Goal: Task Accomplishment & Management: Manage account settings

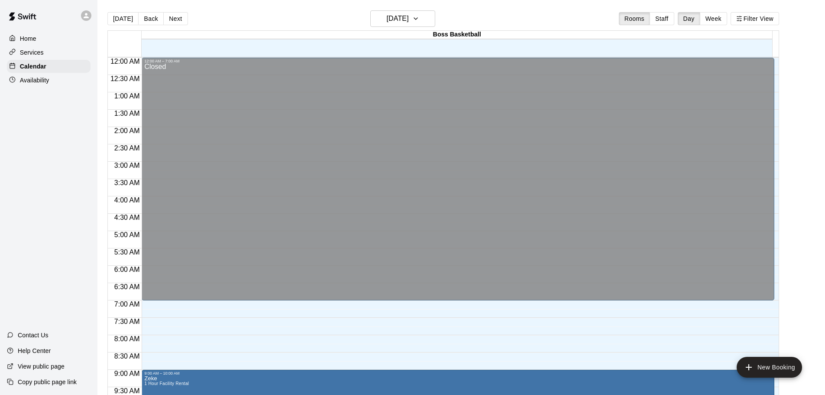
scroll to position [421, 0]
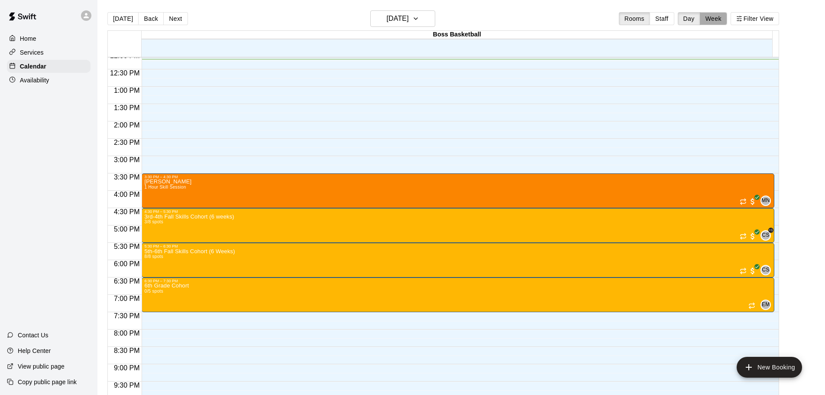
click at [720, 16] on button "Week" at bounding box center [713, 18] width 27 height 13
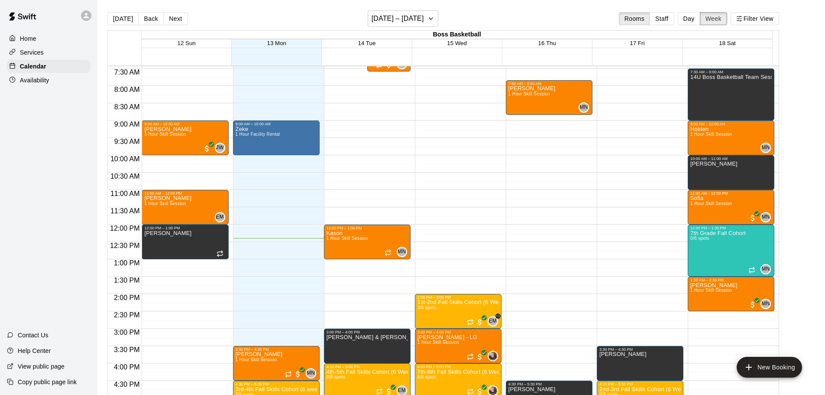
scroll to position [253, 0]
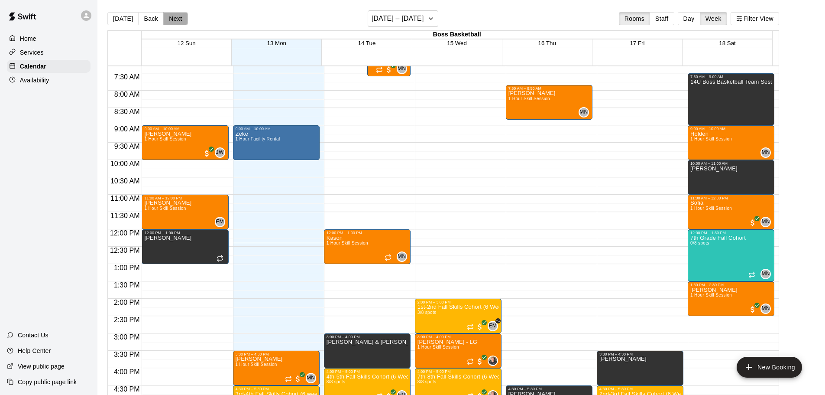
click at [182, 20] on button "Next" at bounding box center [175, 18] width 24 height 13
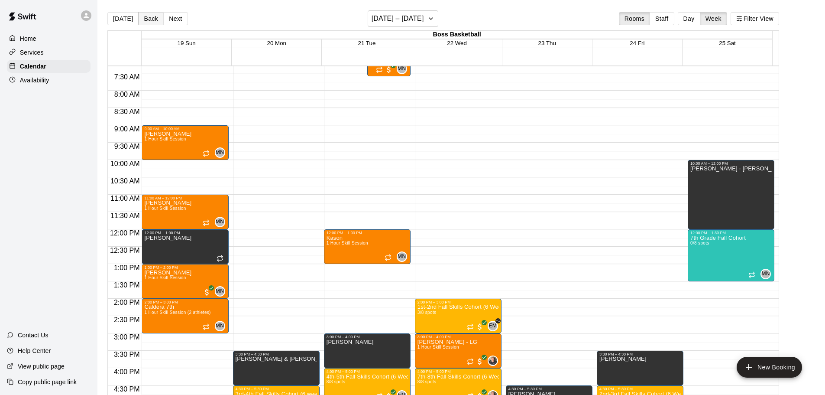
click at [146, 17] on button "Back" at bounding box center [151, 18] width 26 height 13
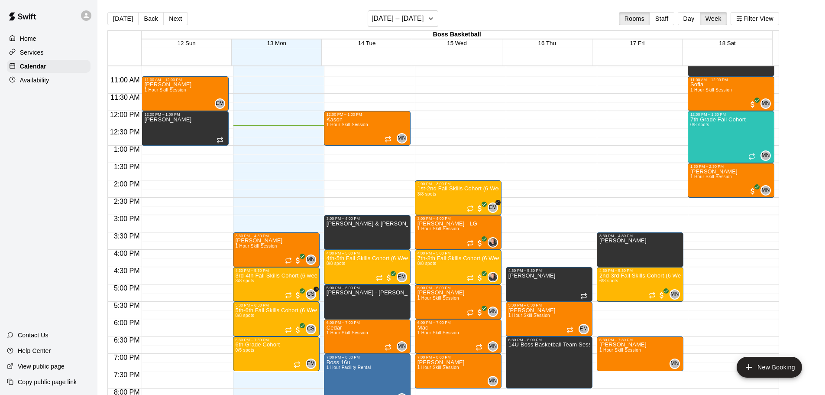
scroll to position [372, 0]
click at [170, 16] on button "Next" at bounding box center [175, 18] width 24 height 13
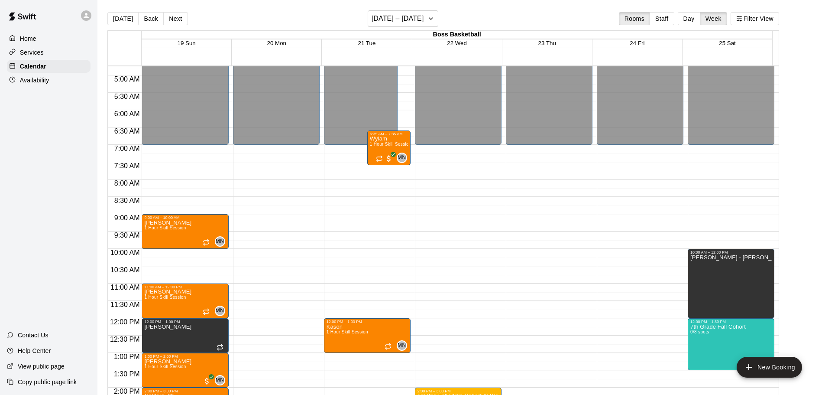
scroll to position [164, 0]
click at [153, 20] on button "Back" at bounding box center [151, 18] width 26 height 13
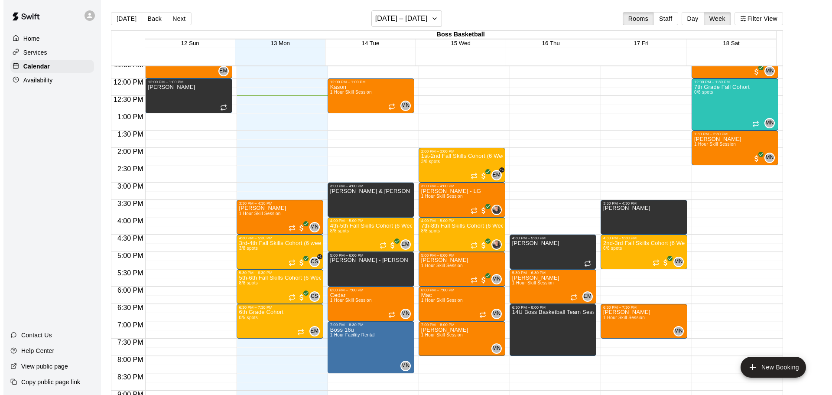
scroll to position [421, 0]
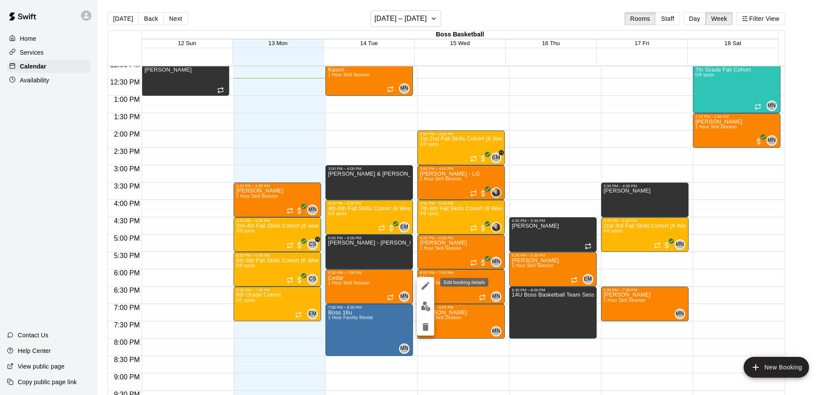
click at [421, 286] on icon "edit" at bounding box center [425, 285] width 10 height 10
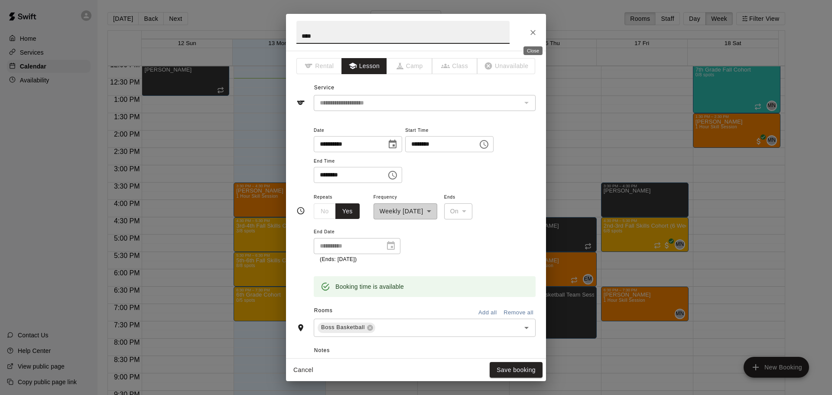
click at [532, 34] on icon "Close" at bounding box center [532, 32] width 9 height 9
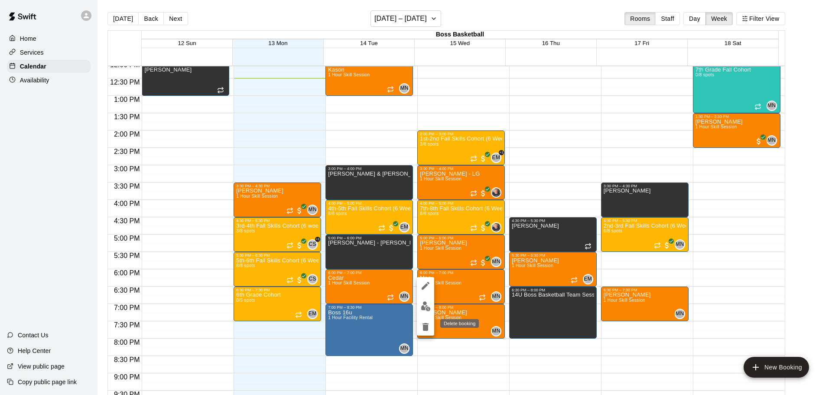
click at [426, 324] on icon "delete" at bounding box center [425, 327] width 6 height 8
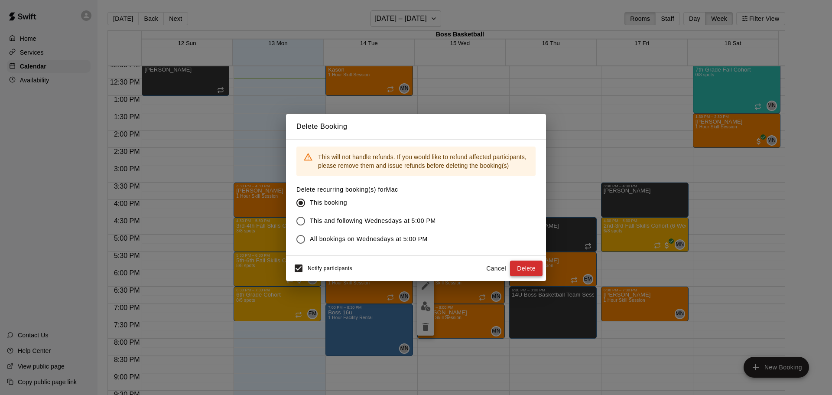
click at [526, 268] on button "Delete" at bounding box center [526, 268] width 32 height 16
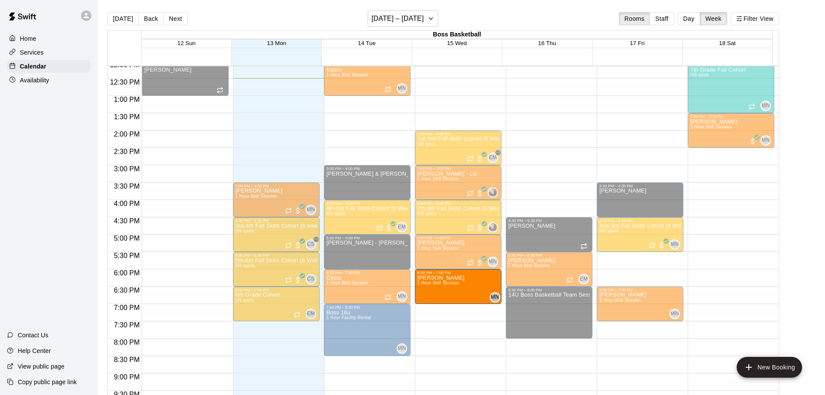
drag, startPoint x: 456, startPoint y: 318, endPoint x: 456, endPoint y: 288, distance: 30.3
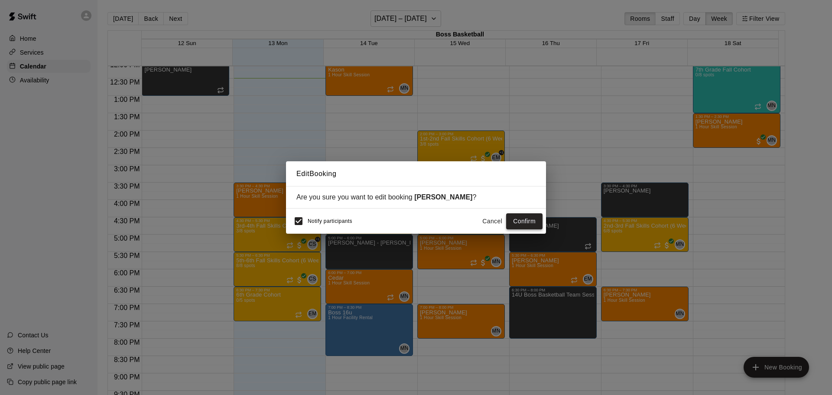
click at [522, 221] on button "Confirm" at bounding box center [524, 221] width 36 height 16
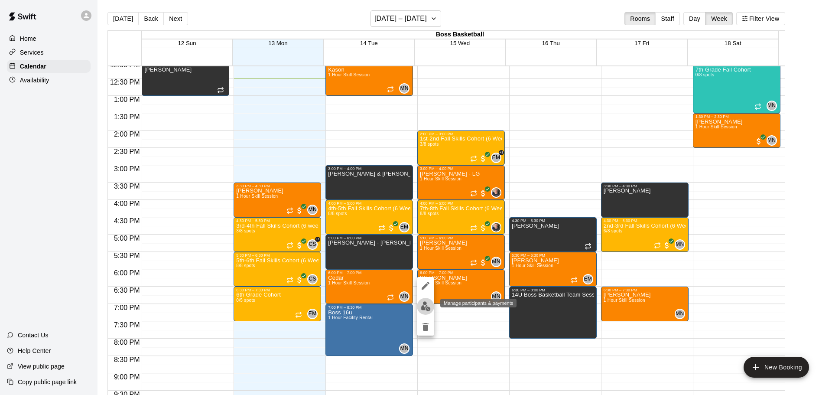
click at [424, 306] on img "edit" at bounding box center [426, 306] width 10 height 10
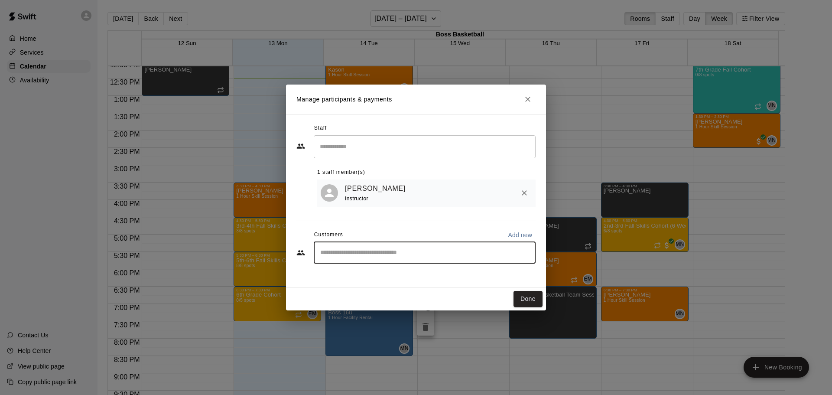
click at [404, 252] on input "Start typing to search customers..." at bounding box center [424, 252] width 214 height 9
type input "*****"
click at [397, 280] on div "Emmitt Mooney nunezmj13@gmail.com" at bounding box center [433, 278] width 191 height 19
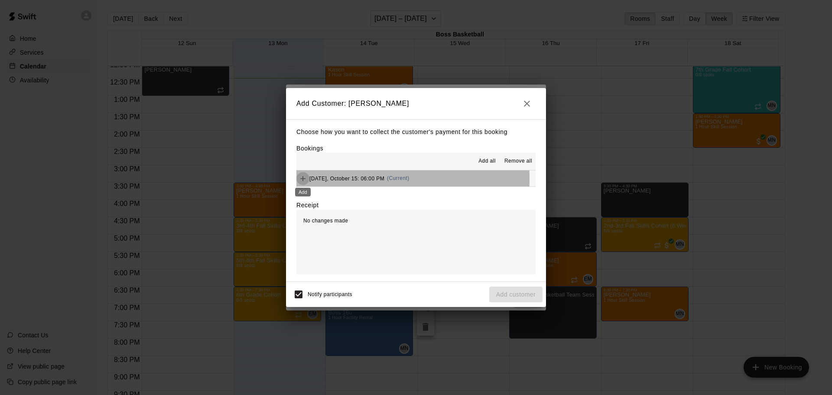
click at [303, 178] on icon "Add" at bounding box center [302, 178] width 9 height 9
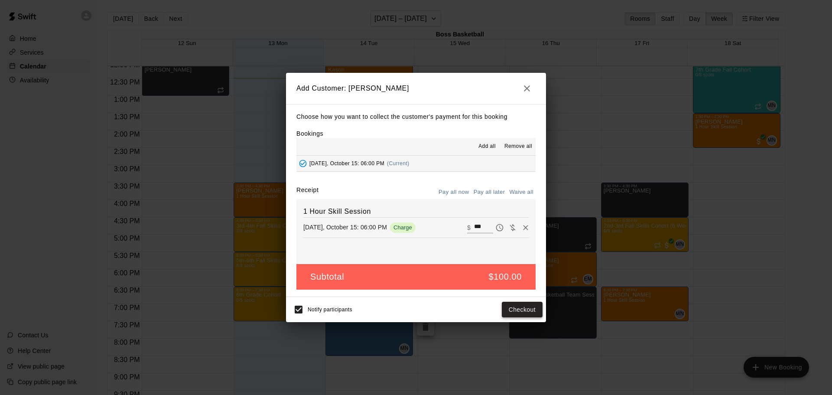
click at [526, 312] on button "Checkout" at bounding box center [522, 309] width 41 height 16
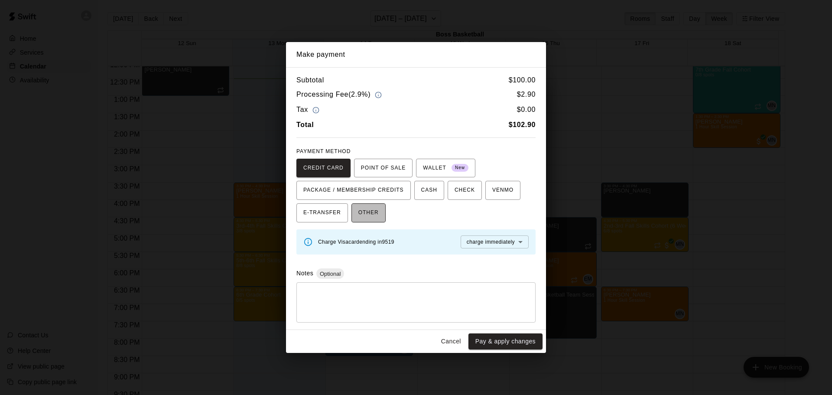
click at [369, 215] on span "OTHER" at bounding box center [368, 213] width 20 height 14
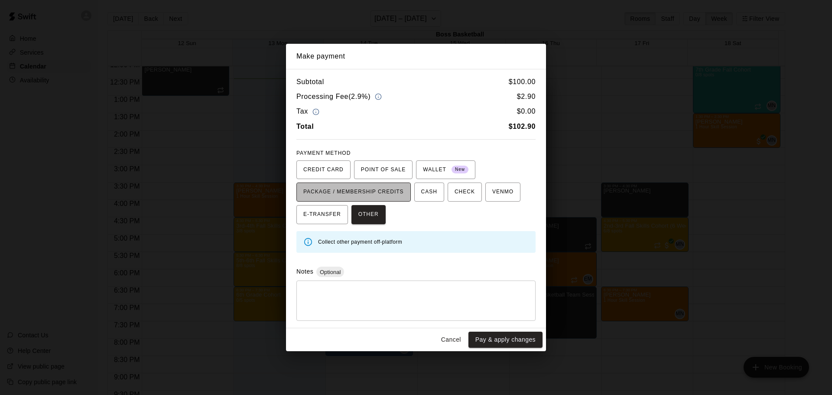
click at [367, 196] on span "PACKAGE / MEMBERSHIP CREDITS" at bounding box center [353, 192] width 100 height 14
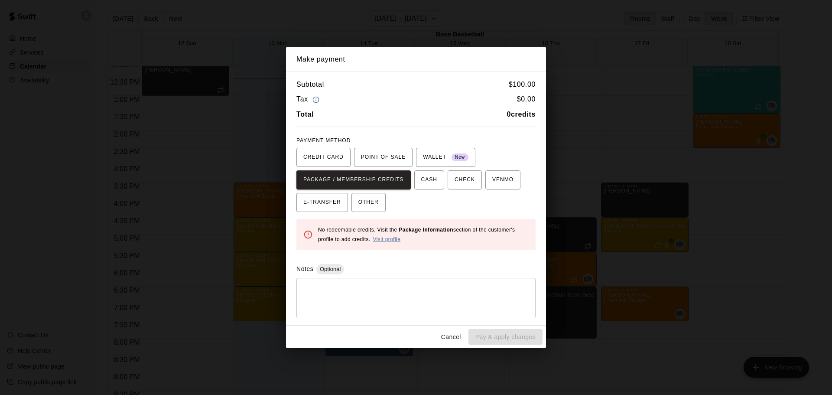
click at [382, 241] on link "Visit profile" at bounding box center [387, 239] width 28 height 6
click at [447, 337] on button "Cancel" at bounding box center [451, 337] width 28 height 16
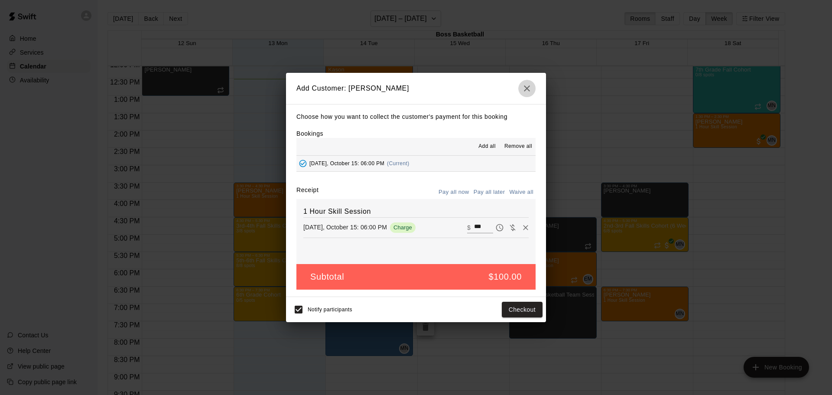
click at [525, 90] on icon "button" at bounding box center [527, 88] width 6 height 6
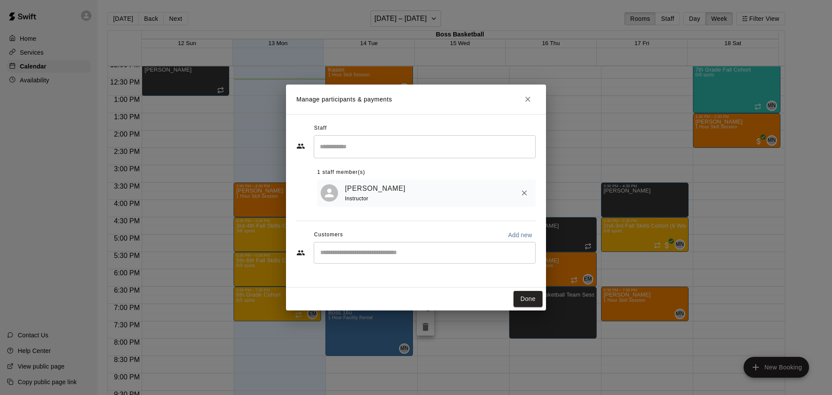
click at [527, 100] on icon "Close" at bounding box center [527, 99] width 9 height 9
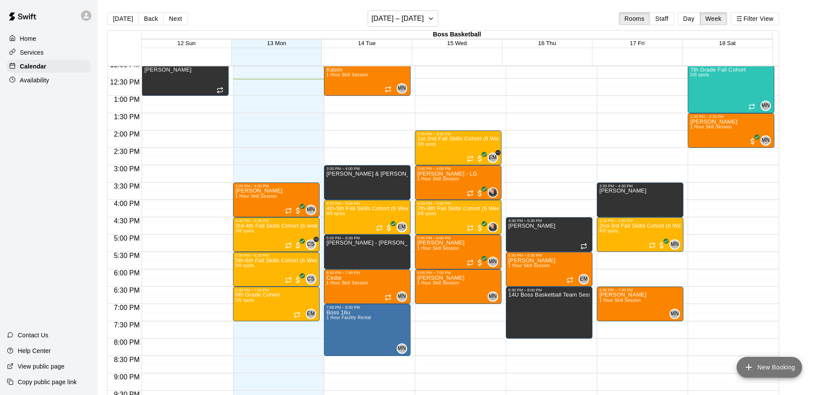
click at [757, 363] on button "New Booking" at bounding box center [769, 366] width 65 height 21
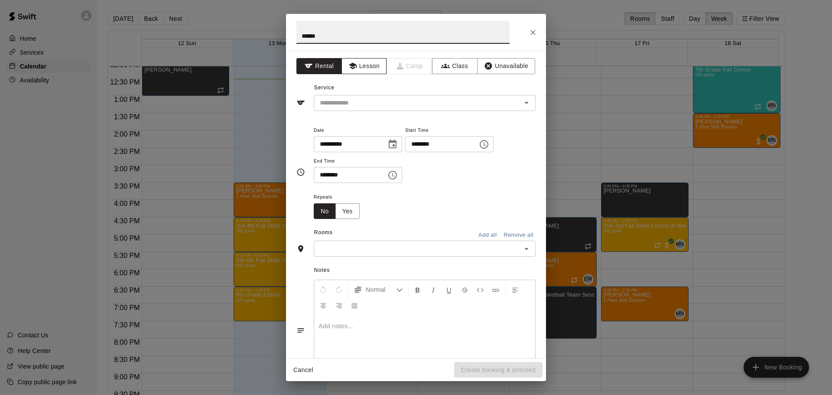
type input "******"
click at [359, 68] on button "Lesson" at bounding box center [363, 66] width 45 height 16
click at [359, 99] on input "text" at bounding box center [411, 102] width 191 height 11
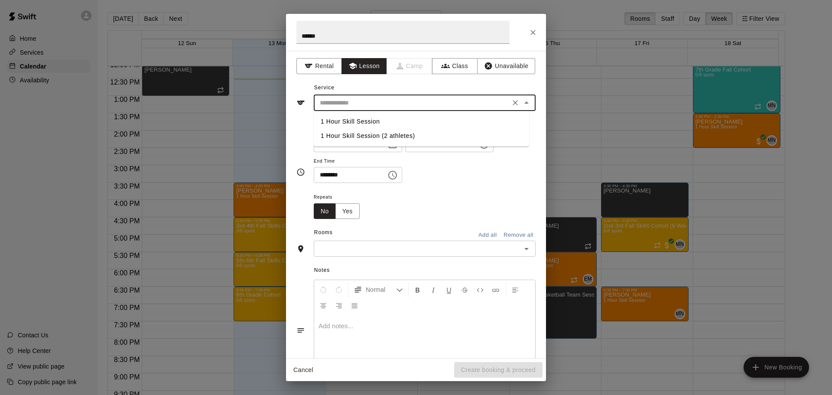
click at [359, 123] on li "1 Hour Skill Session" at bounding box center [421, 121] width 215 height 14
type input "**********"
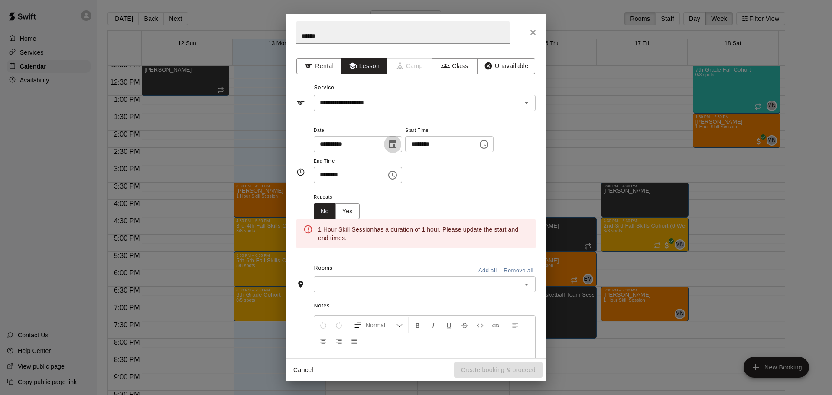
click at [398, 146] on icon "Choose date, selected date is Oct 13, 2025" at bounding box center [392, 144] width 10 height 10
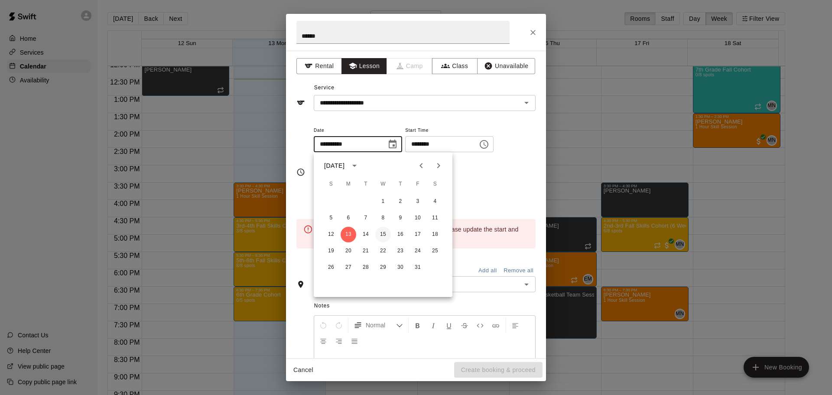
click at [382, 234] on button "15" at bounding box center [383, 235] width 16 height 16
type input "**********"
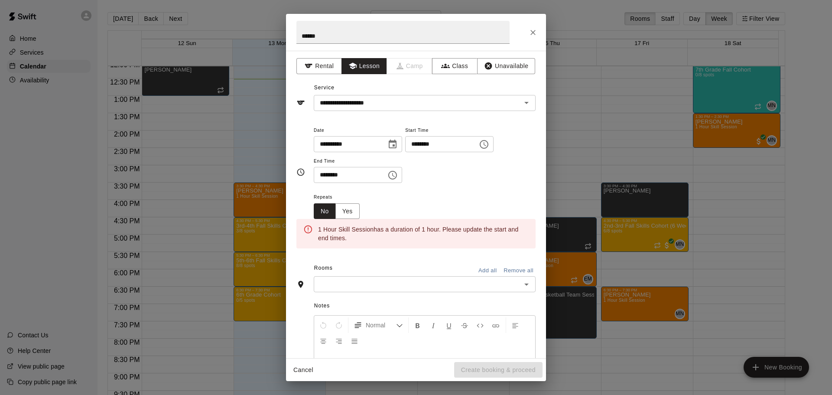
click at [429, 142] on input "********" at bounding box center [438, 144] width 67 height 16
type input "********"
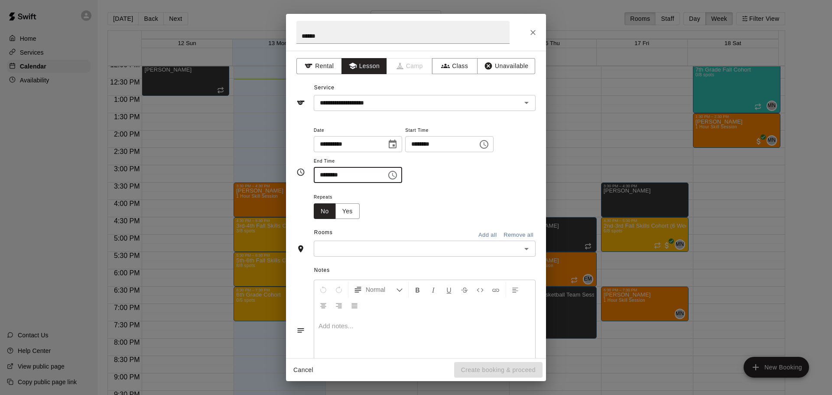
type input "********"
click at [377, 245] on input "text" at bounding box center [417, 248] width 202 height 11
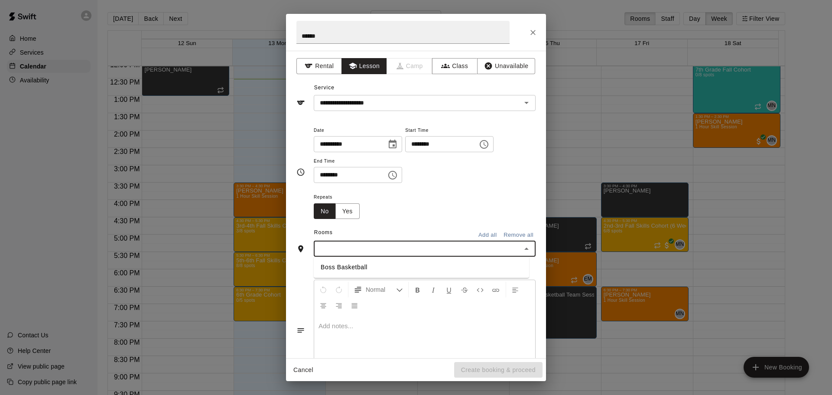
click at [371, 266] on li "Boss Basketball" at bounding box center [421, 267] width 215 height 14
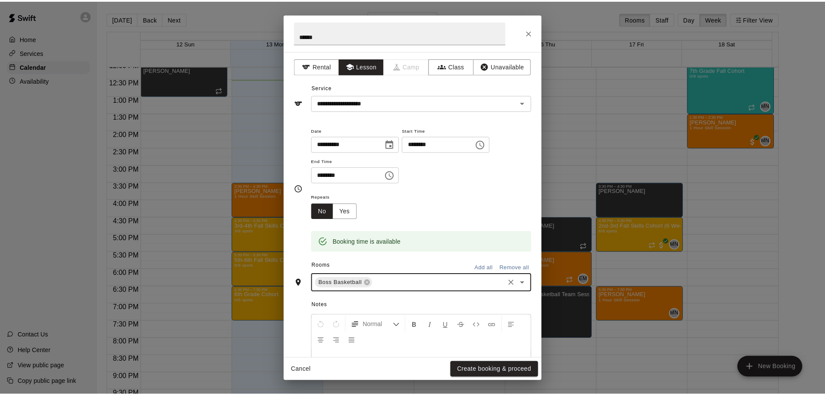
scroll to position [74, 0]
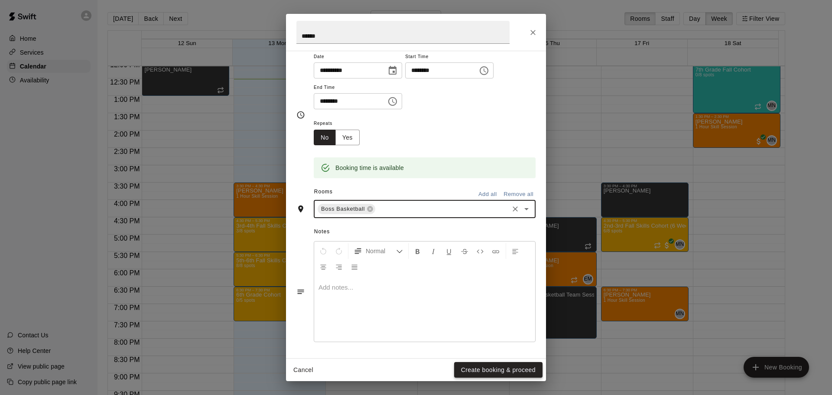
click at [479, 372] on button "Create booking & proceed" at bounding box center [498, 370] width 88 height 16
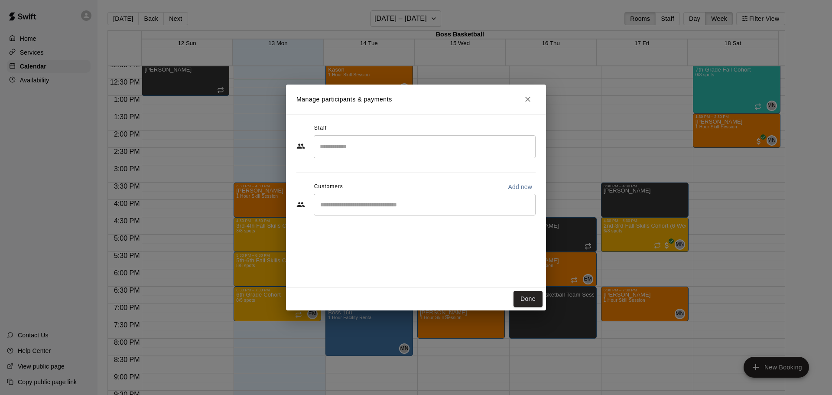
click at [379, 149] on input "Search staff" at bounding box center [424, 146] width 214 height 15
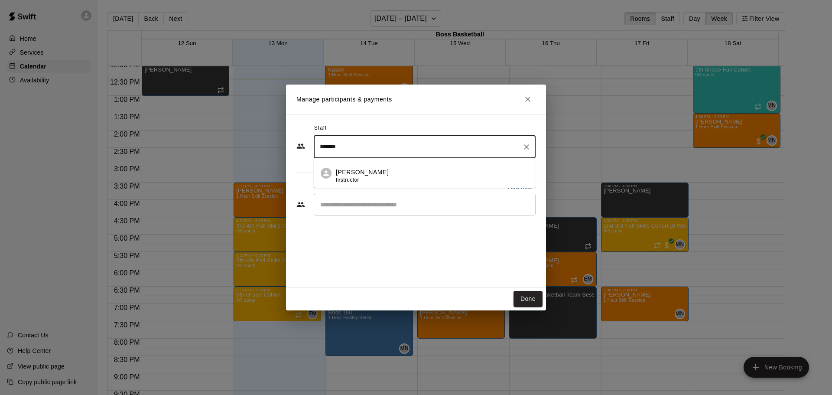
click at [371, 176] on p "Michael Nunes" at bounding box center [362, 172] width 53 height 9
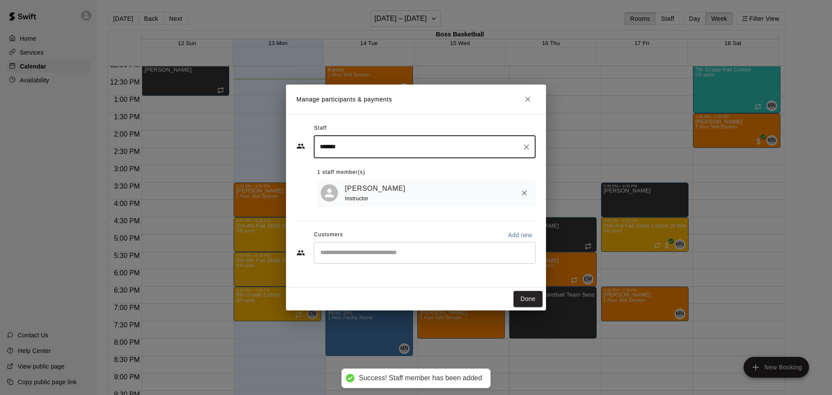
type input "*******"
click at [361, 251] on input "Start typing to search customers..." at bounding box center [424, 252] width 214 height 9
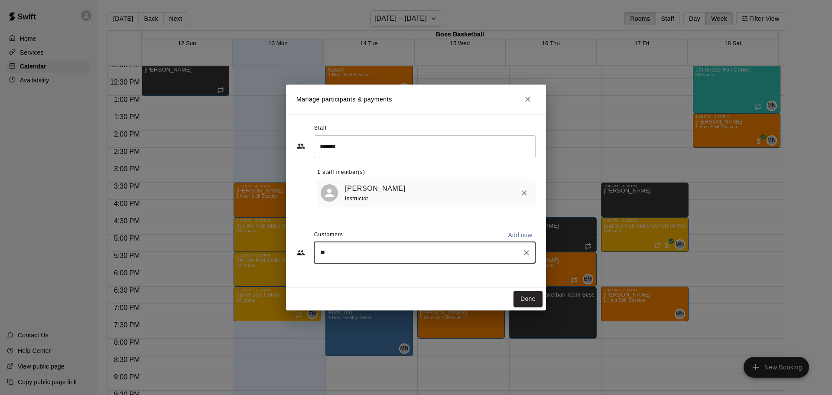
type input "*"
click at [526, 100] on icon "Close" at bounding box center [527, 99] width 9 height 9
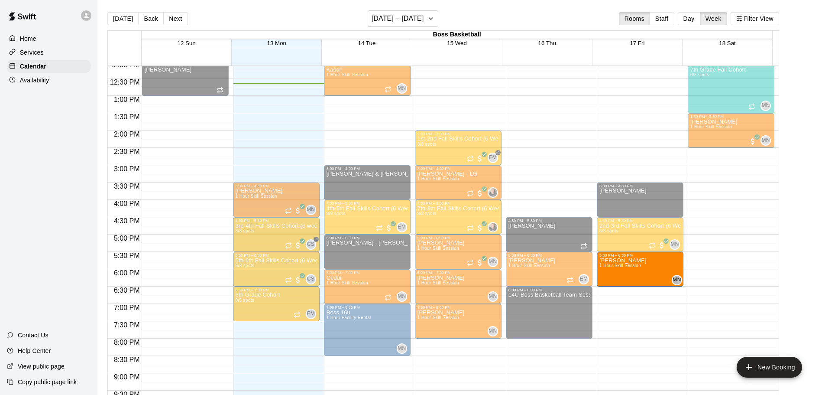
drag, startPoint x: 635, startPoint y: 301, endPoint x: 635, endPoint y: 271, distance: 29.9
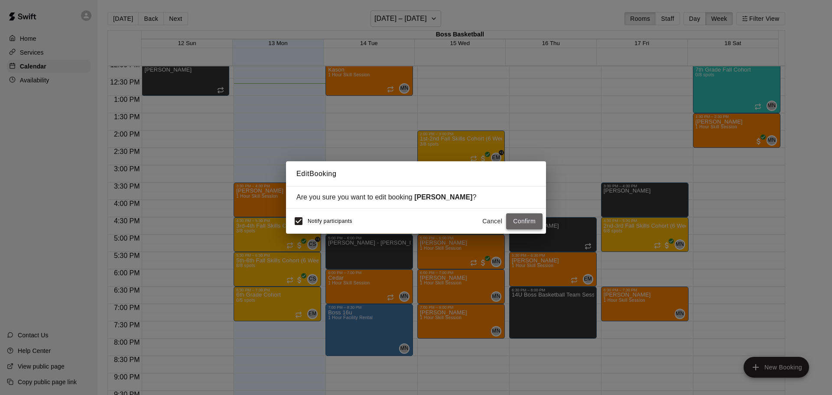
click at [522, 223] on button "Confirm" at bounding box center [524, 221] width 36 height 16
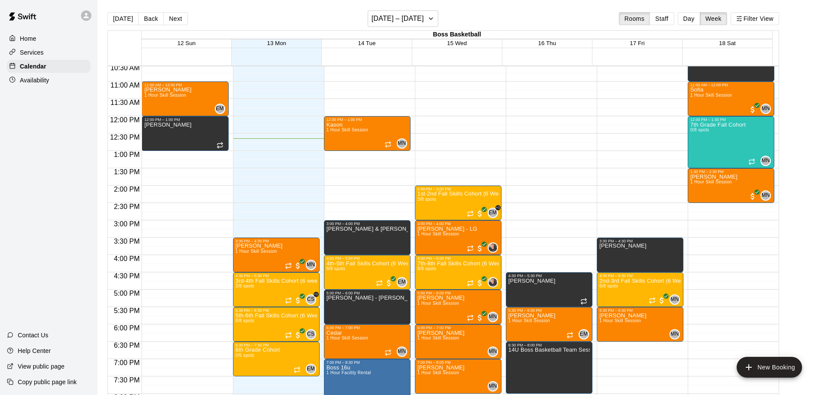
scroll to position [362, 0]
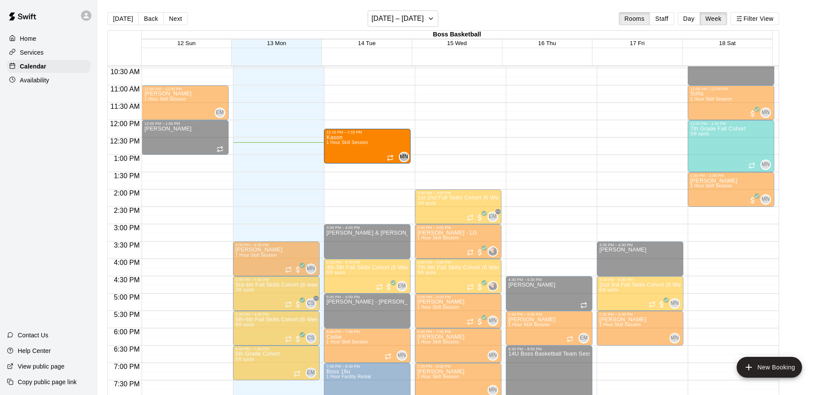
drag, startPoint x: 349, startPoint y: 131, endPoint x: 350, endPoint y: 141, distance: 10.0
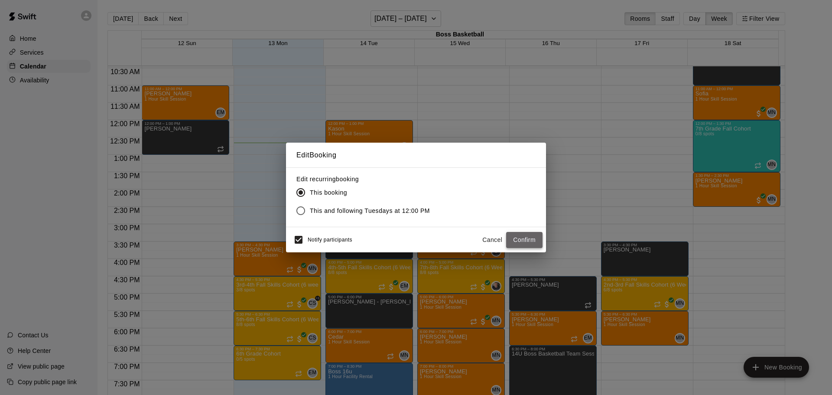
click at [526, 234] on button "Confirm" at bounding box center [524, 240] width 36 height 16
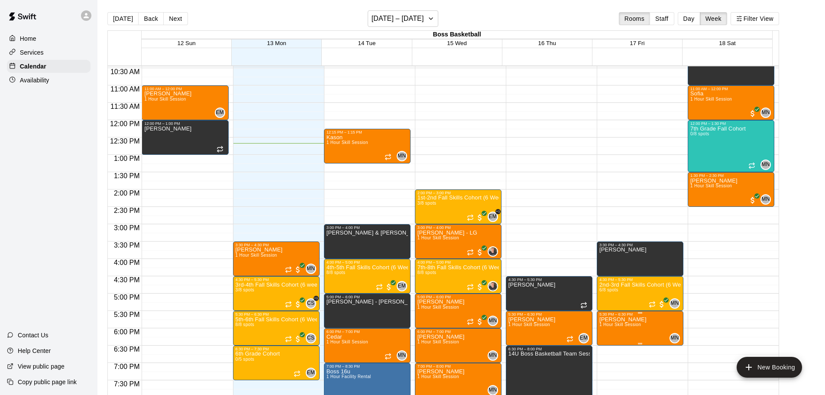
click at [611, 325] on span "1 Hour Skill Session" at bounding box center [620, 324] width 42 height 5
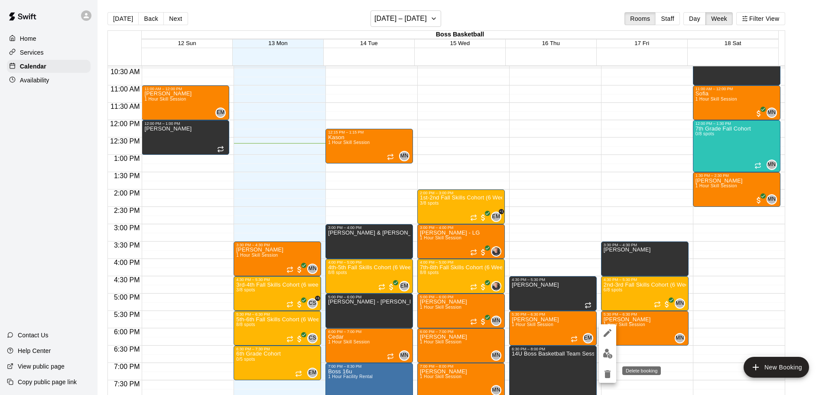
click at [606, 374] on icon "delete" at bounding box center [607, 374] width 6 height 8
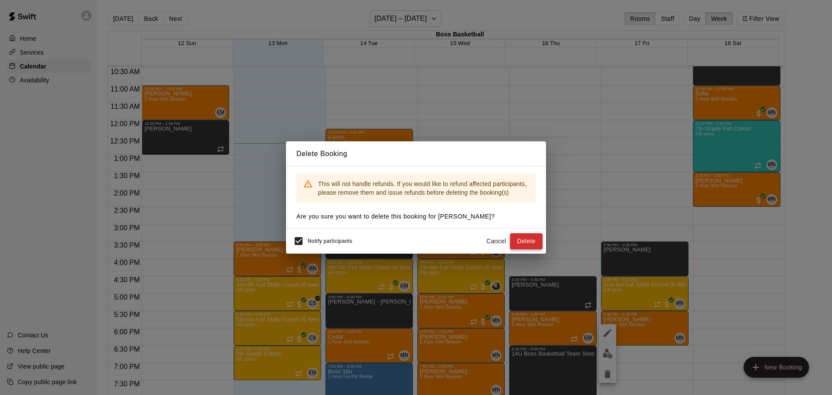
click at [523, 238] on button "Delete" at bounding box center [526, 241] width 32 height 16
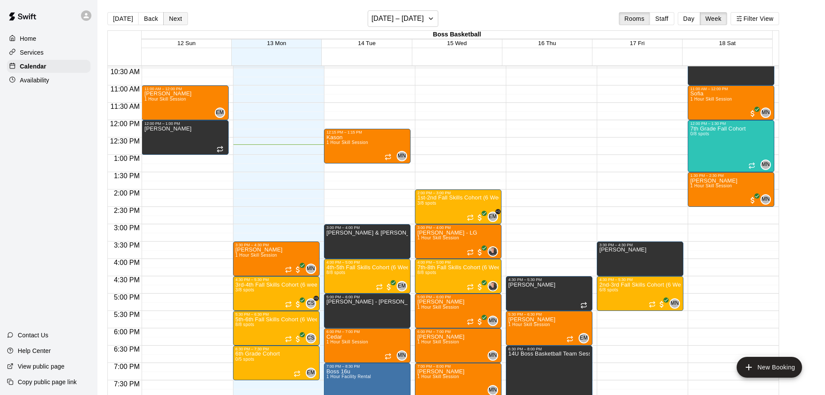
click at [171, 18] on button "Next" at bounding box center [175, 18] width 24 height 13
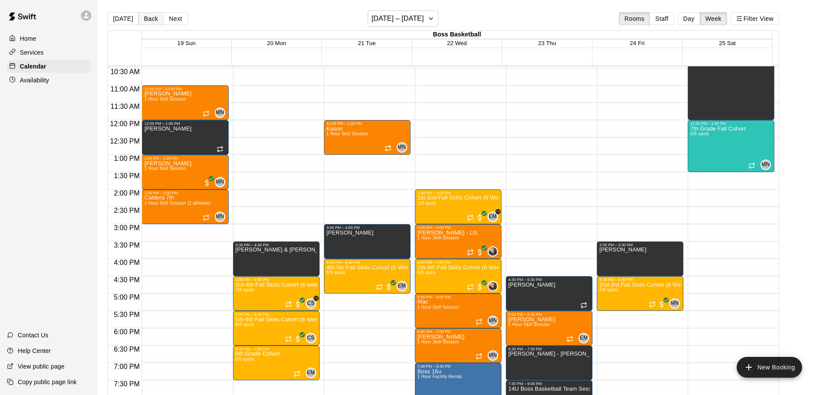
click at [147, 19] on button "Back" at bounding box center [151, 18] width 26 height 13
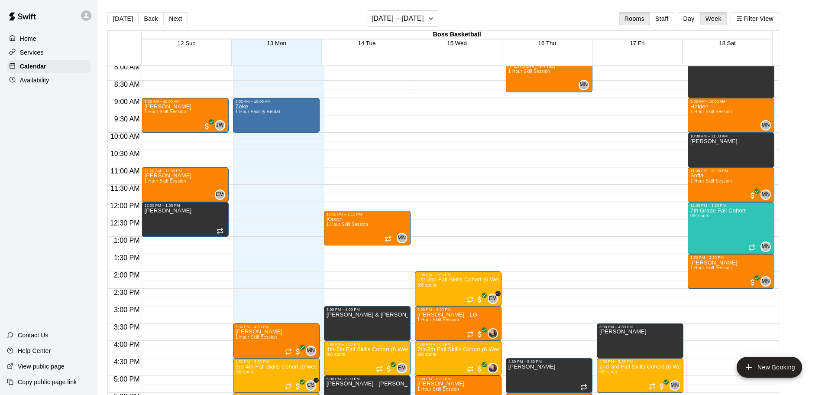
scroll to position [281, 0]
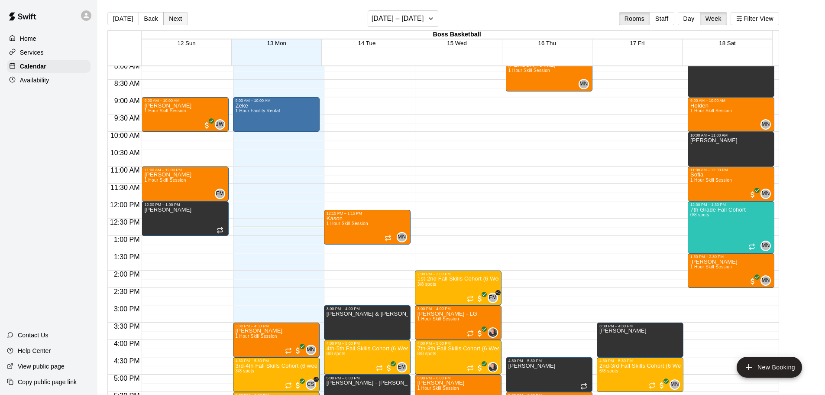
click at [175, 19] on button "Next" at bounding box center [175, 18] width 24 height 13
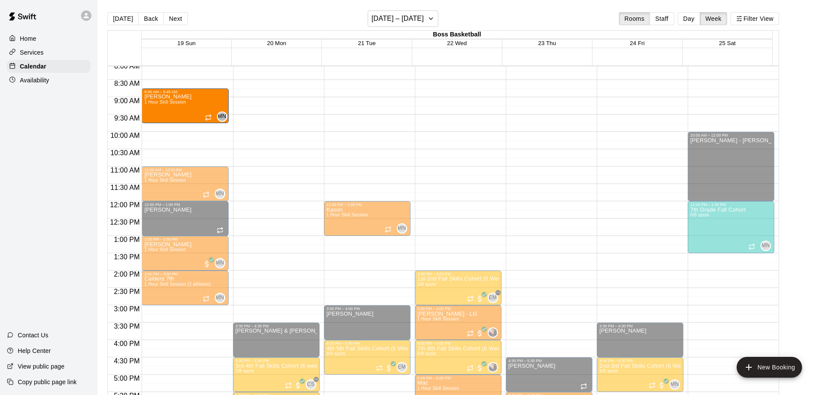
drag, startPoint x: 174, startPoint y: 113, endPoint x: 173, endPoint y: 104, distance: 8.3
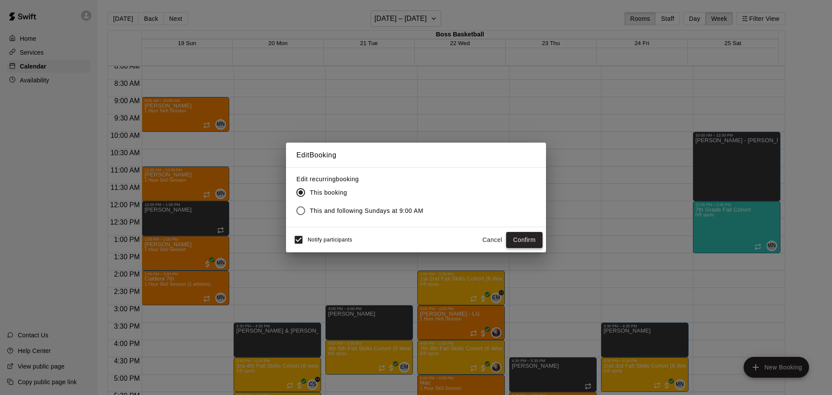
click at [524, 234] on button "Confirm" at bounding box center [524, 240] width 36 height 16
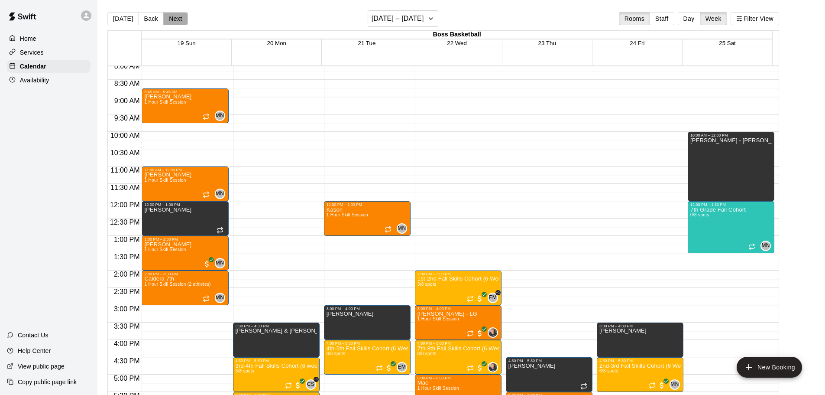
click at [172, 16] on button "Next" at bounding box center [175, 18] width 24 height 13
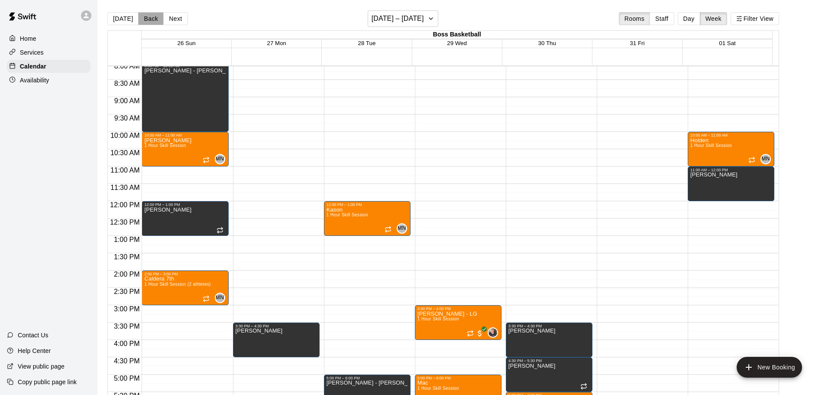
click at [143, 19] on button "Back" at bounding box center [151, 18] width 26 height 13
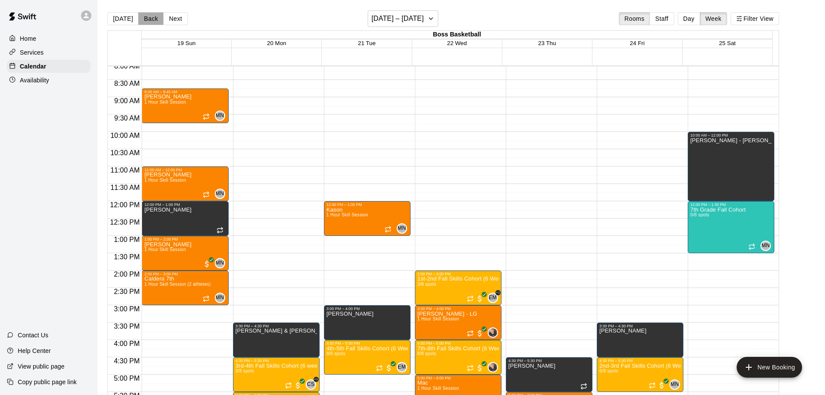
click at [149, 19] on button "Back" at bounding box center [151, 18] width 26 height 13
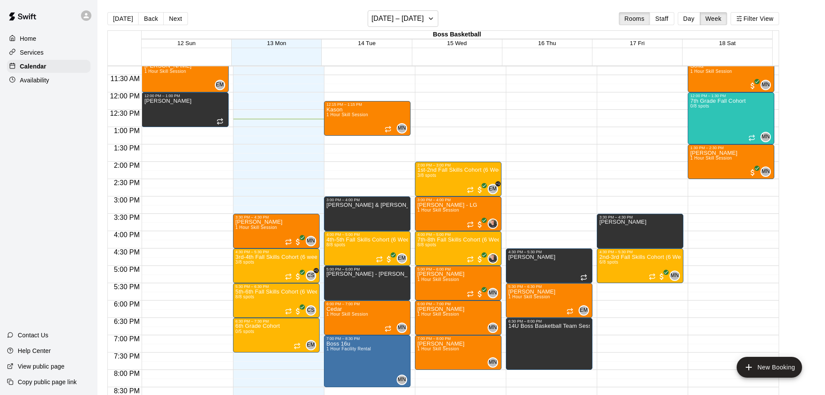
scroll to position [391, 0]
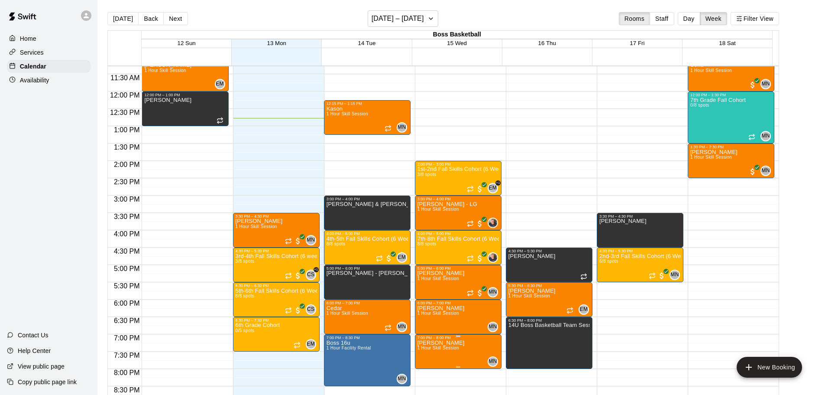
click at [441, 348] on span "1 Hour Skill Session" at bounding box center [439, 347] width 42 height 5
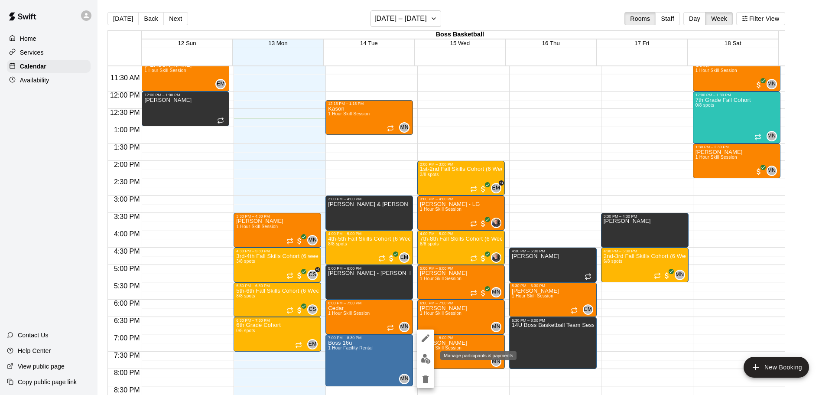
click at [424, 359] on img "edit" at bounding box center [426, 358] width 10 height 10
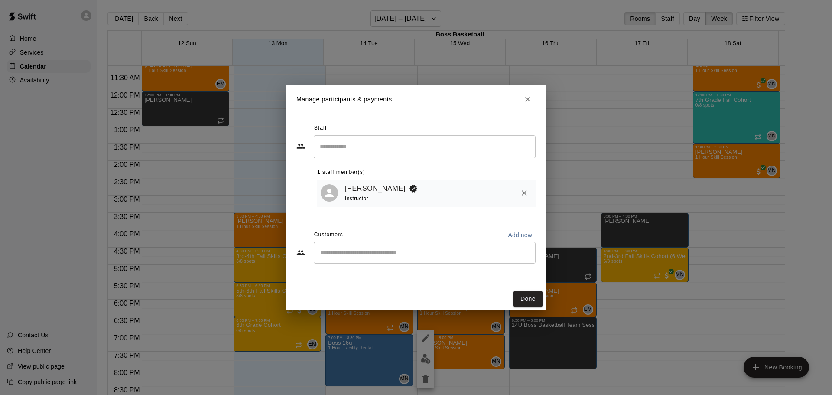
click at [398, 253] on input "Start typing to search customers..." at bounding box center [424, 252] width 214 height 9
type input "******"
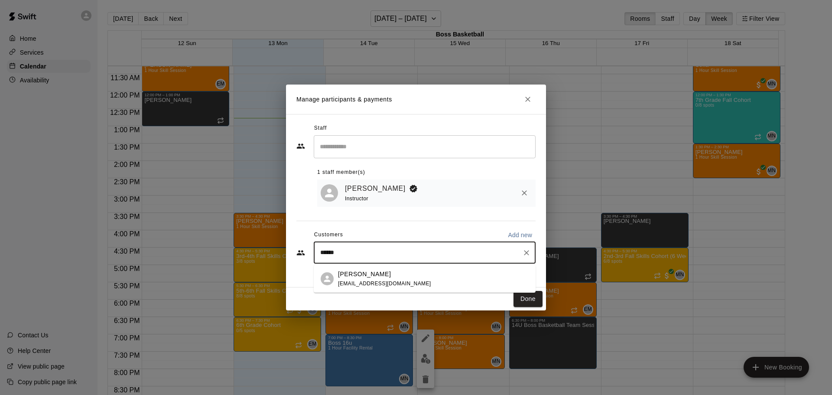
click at [387, 282] on span "clroundy@gmail.com" at bounding box center [384, 283] width 93 height 6
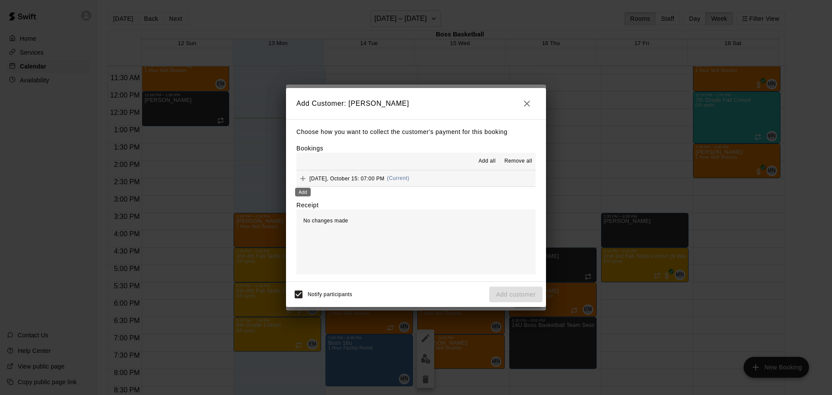
click at [306, 179] on icon "Add" at bounding box center [302, 178] width 9 height 9
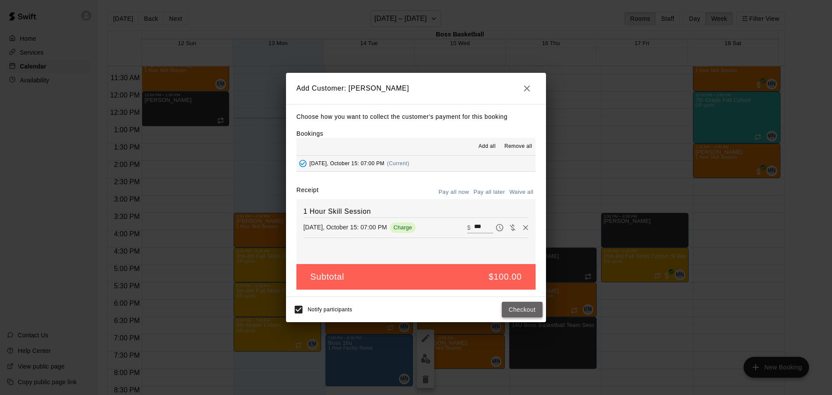
click at [519, 311] on button "Checkout" at bounding box center [522, 309] width 41 height 16
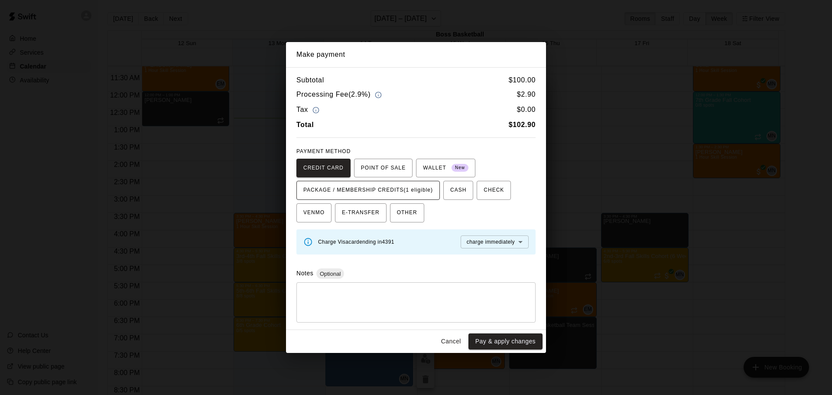
click at [383, 187] on span "PACKAGE / MEMBERSHIP CREDITS (1 eligible)" at bounding box center [368, 190] width 130 height 14
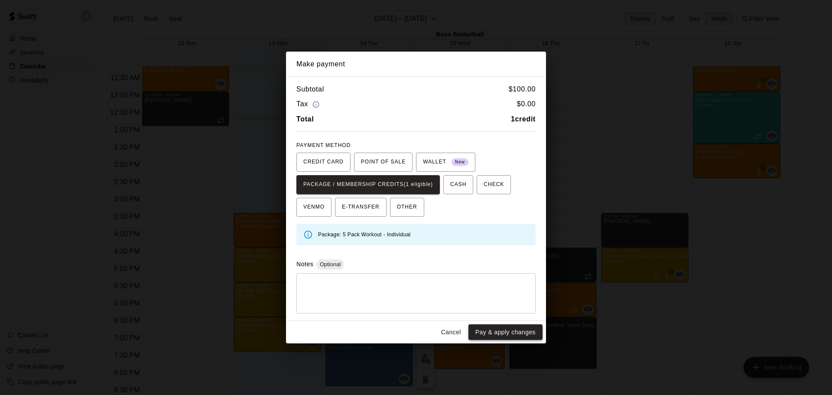
click at [502, 334] on button "Pay & apply changes" at bounding box center [505, 332] width 74 height 16
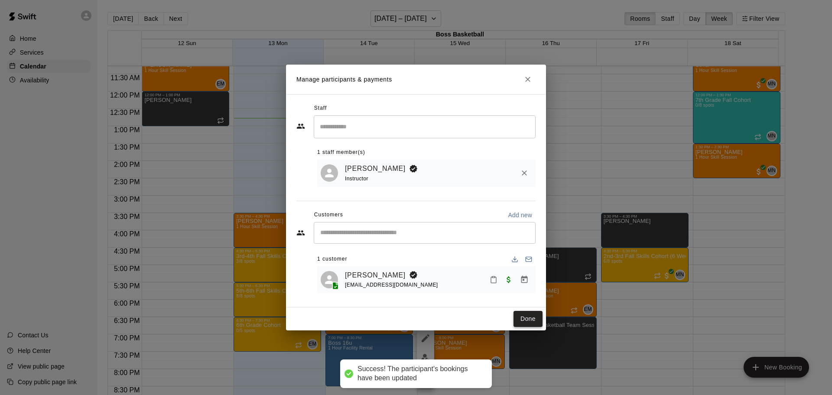
click at [529, 321] on button "Done" at bounding box center [527, 319] width 29 height 16
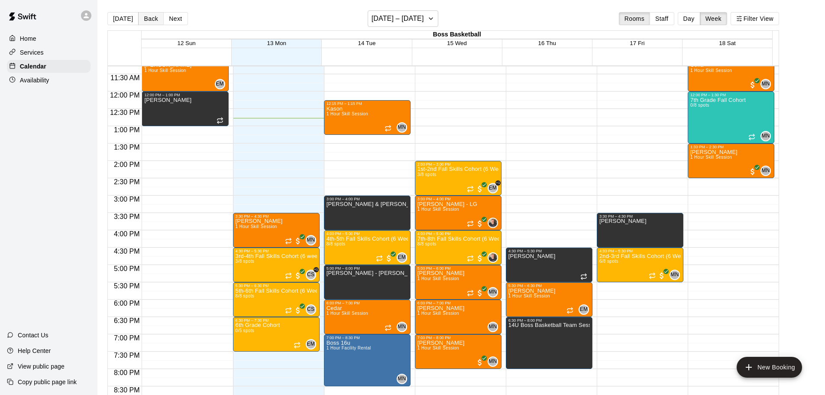
click at [149, 19] on button "Back" at bounding box center [151, 18] width 26 height 13
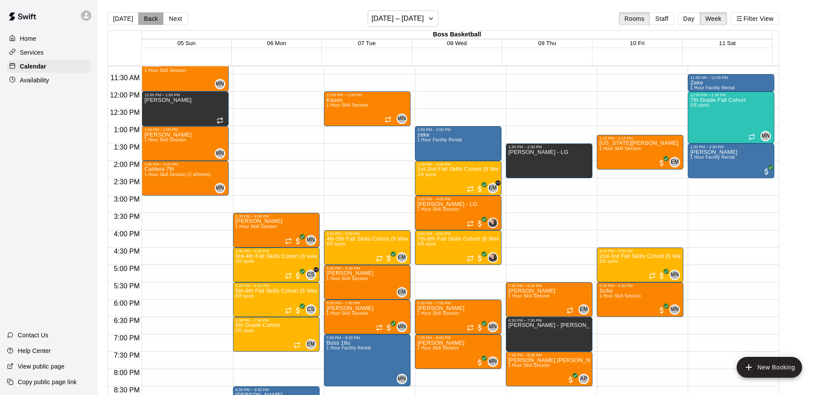
click at [149, 19] on button "Back" at bounding box center [151, 18] width 26 height 13
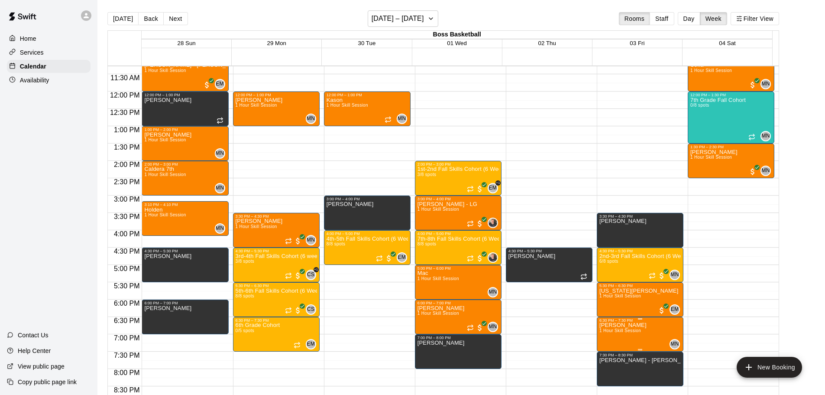
click at [625, 332] on span "1 Hour Skill Session" at bounding box center [620, 330] width 42 height 5
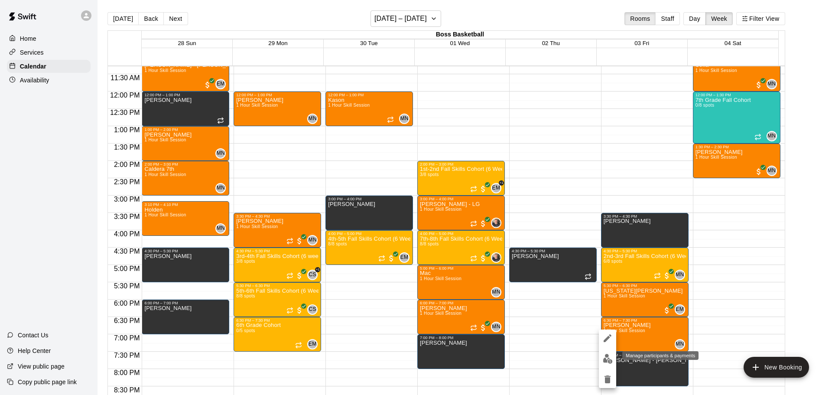
click at [605, 359] on img "edit" at bounding box center [607, 358] width 10 height 10
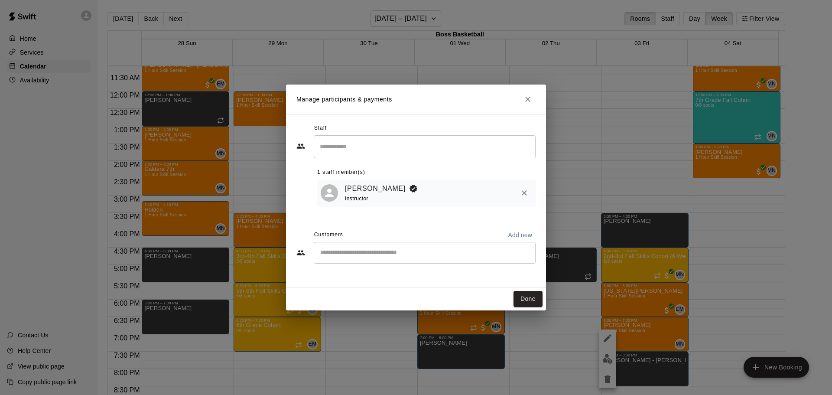
click at [383, 153] on input "Search staff" at bounding box center [424, 146] width 214 height 15
click at [398, 304] on div "Done" at bounding box center [416, 298] width 260 height 23
click at [382, 258] on div "​" at bounding box center [425, 253] width 222 height 22
type input "******"
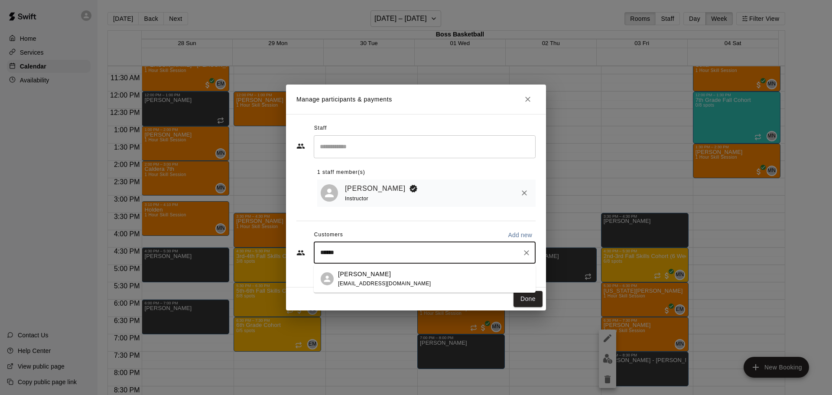
click at [366, 278] on div "Carson Roundy clroundy@gmail.com" at bounding box center [384, 278] width 93 height 19
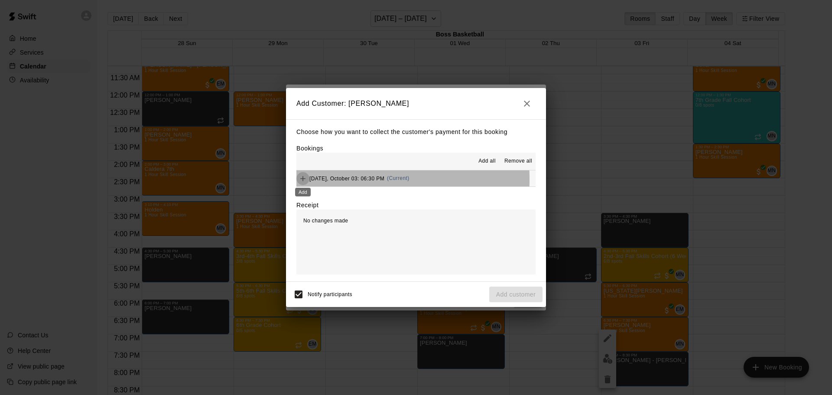
click at [303, 179] on icon "Add" at bounding box center [302, 178] width 9 height 9
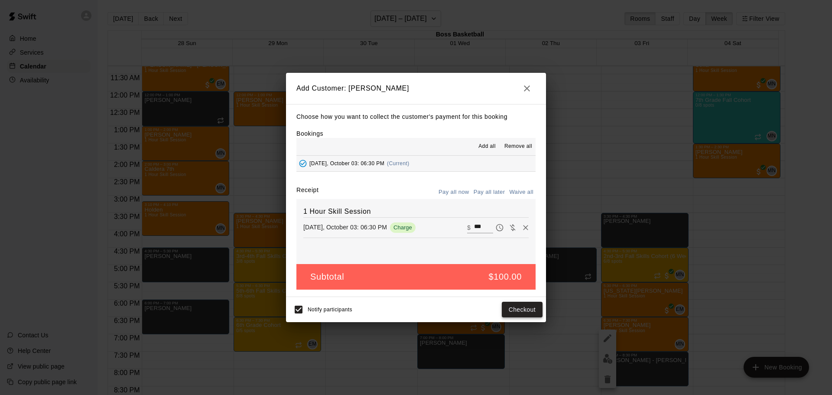
click at [523, 308] on button "Checkout" at bounding box center [522, 309] width 41 height 16
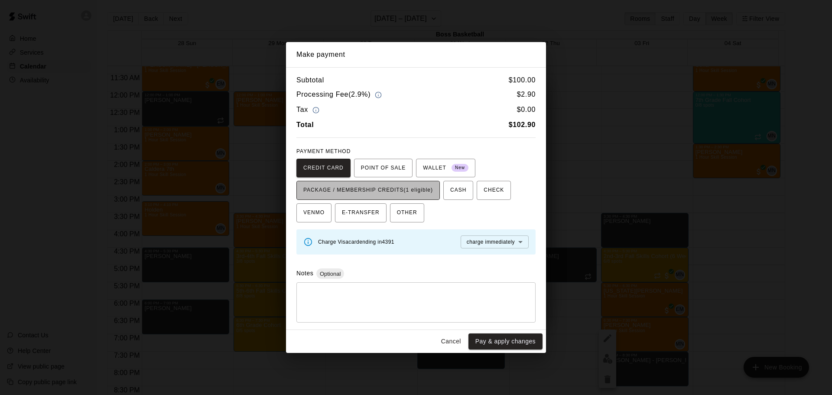
click at [393, 190] on span "PACKAGE / MEMBERSHIP CREDITS (1 eligible)" at bounding box center [368, 190] width 130 height 14
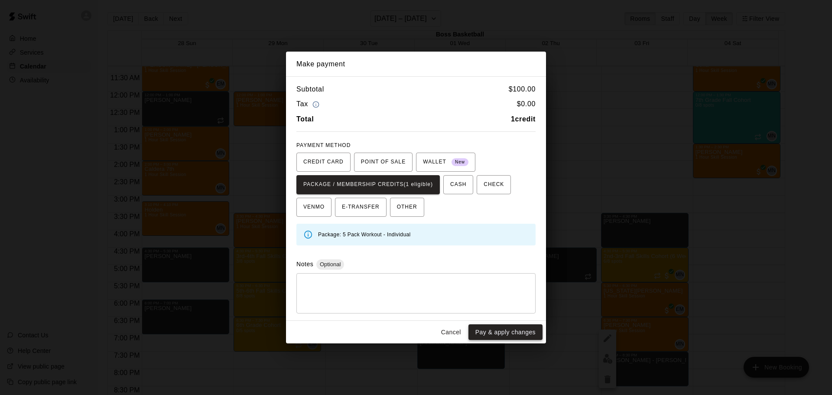
click at [506, 332] on button "Pay & apply changes" at bounding box center [505, 332] width 74 height 16
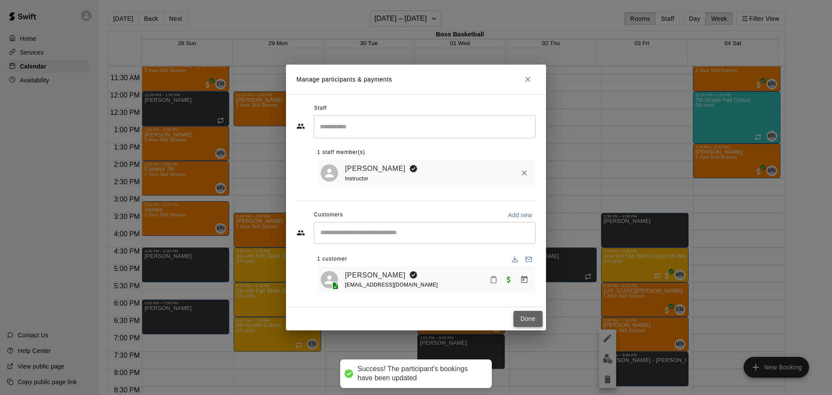
click at [531, 320] on button "Done" at bounding box center [527, 319] width 29 height 16
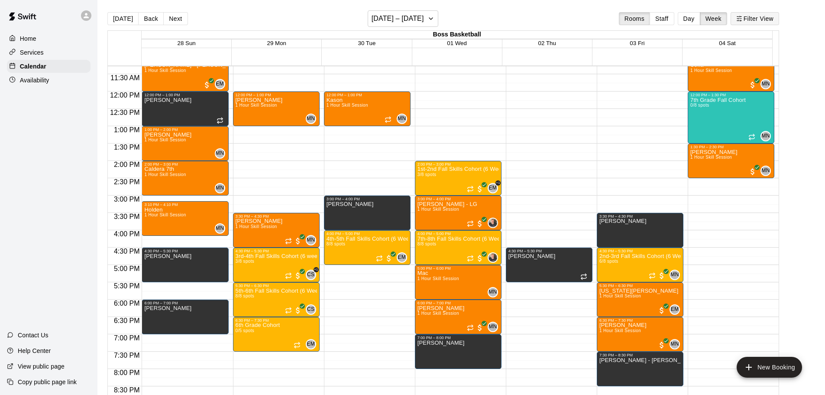
click at [756, 19] on button "Filter View" at bounding box center [755, 18] width 49 height 13
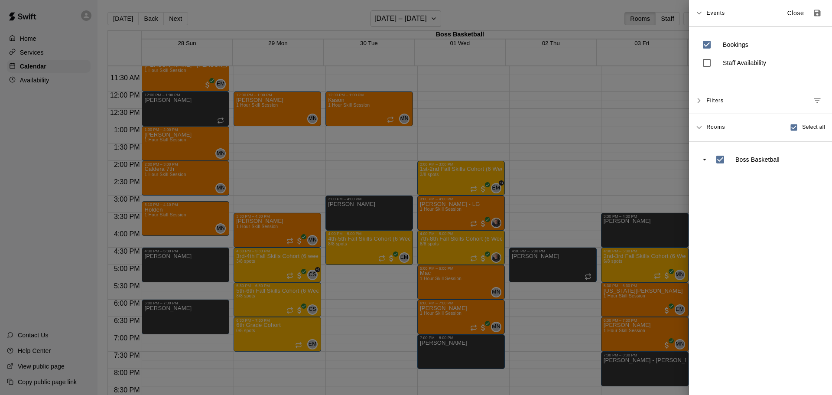
click at [698, 104] on icon at bounding box center [699, 100] width 6 height 6
click at [698, 10] on icon at bounding box center [699, 13] width 6 height 6
click at [576, 23] on div at bounding box center [416, 197] width 832 height 395
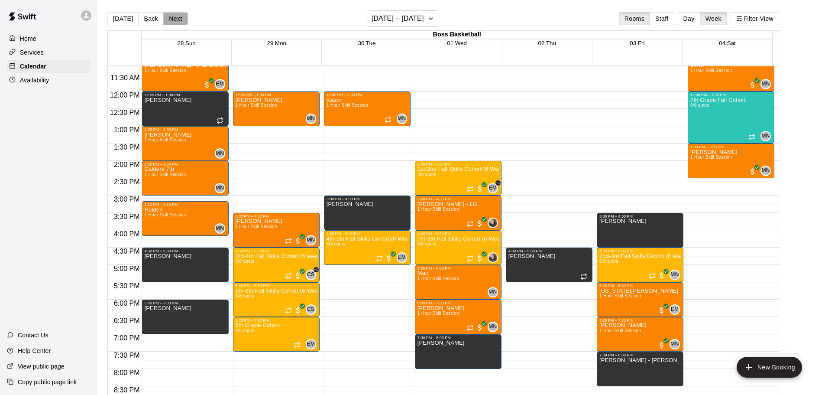
click at [173, 16] on button "Next" at bounding box center [175, 18] width 24 height 13
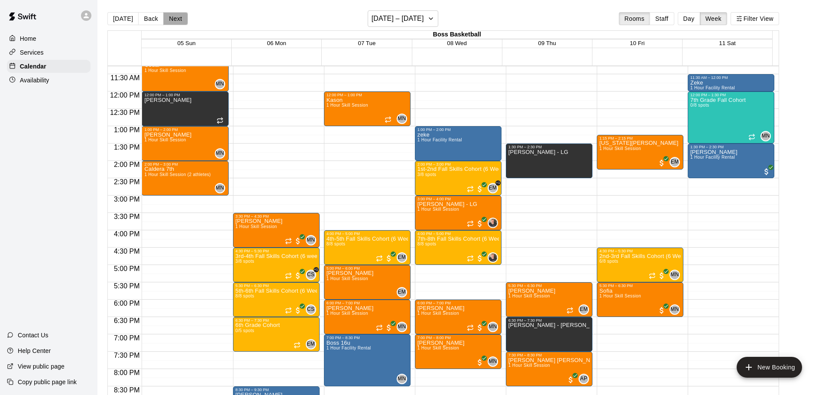
click at [177, 17] on button "Next" at bounding box center [175, 18] width 24 height 13
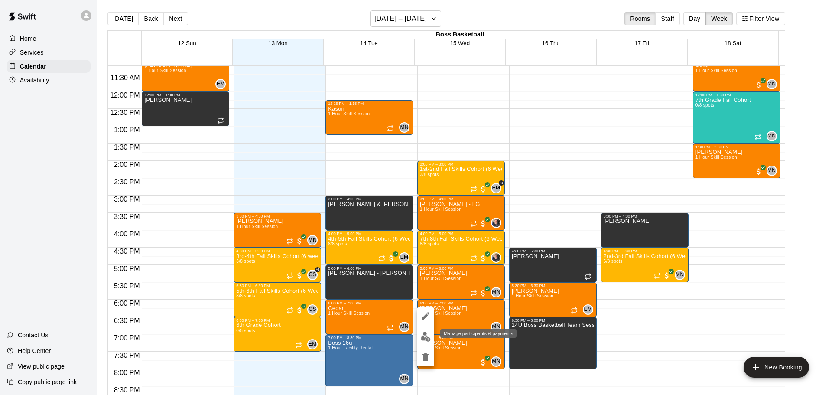
click at [425, 337] on img "edit" at bounding box center [426, 336] width 10 height 10
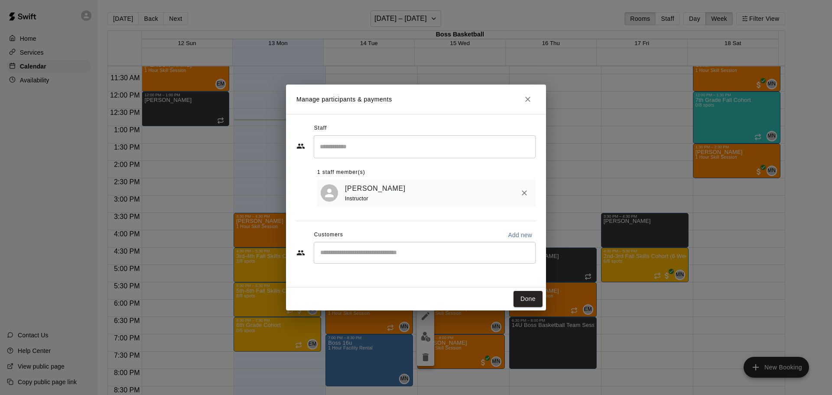
click at [409, 259] on div "​" at bounding box center [425, 253] width 222 height 22
type input "*****"
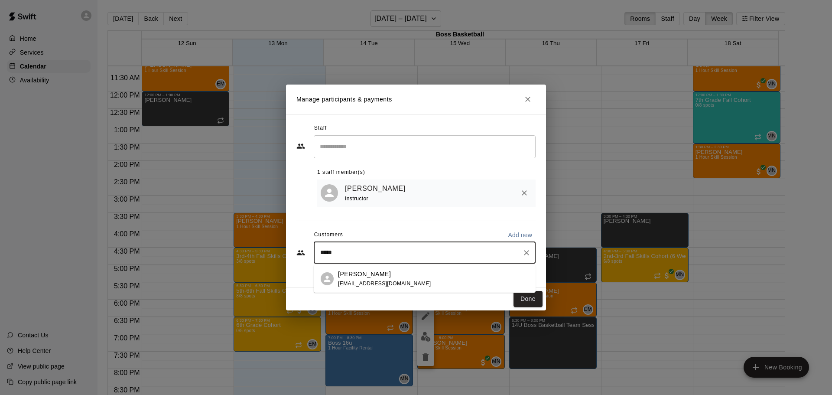
click at [393, 278] on div "Jason Mooney nunezmj13@gmail.com" at bounding box center [384, 278] width 93 height 19
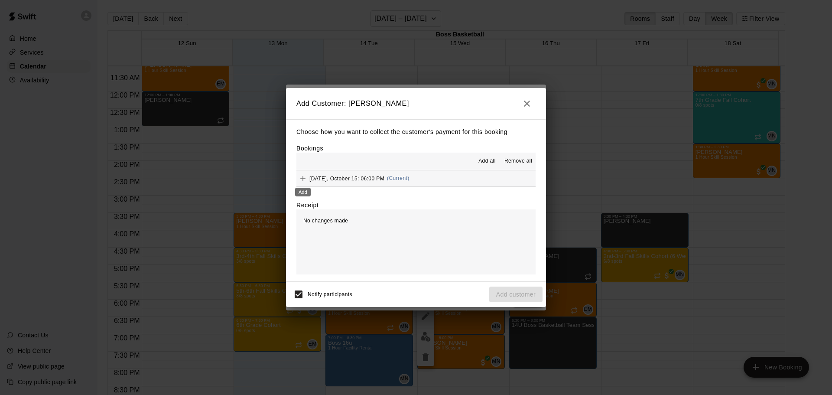
click at [305, 178] on icon "Add" at bounding box center [302, 178] width 9 height 9
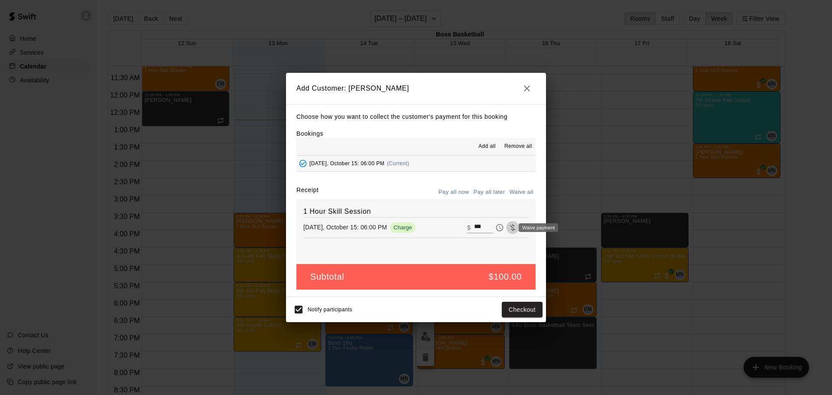
click at [508, 228] on icon "Waive payment" at bounding box center [512, 227] width 9 height 9
type input "*"
click at [514, 308] on button "Add customer" at bounding box center [515, 309] width 53 height 16
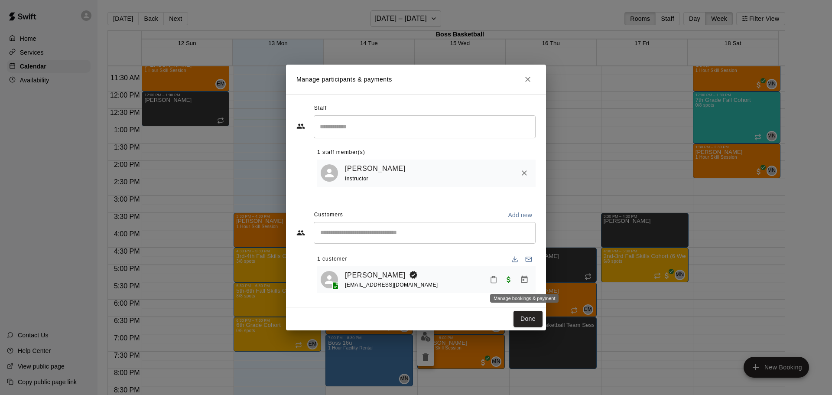
click at [525, 278] on icon "Manage bookings & payment" at bounding box center [524, 278] width 6 height 7
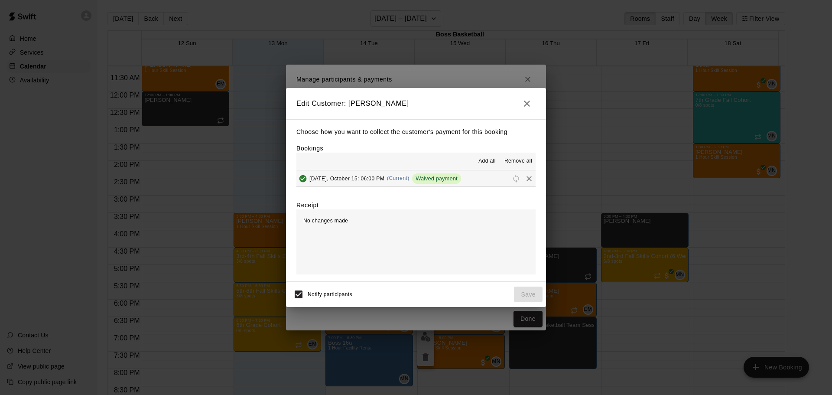
click at [530, 106] on icon "button" at bounding box center [526, 103] width 10 height 10
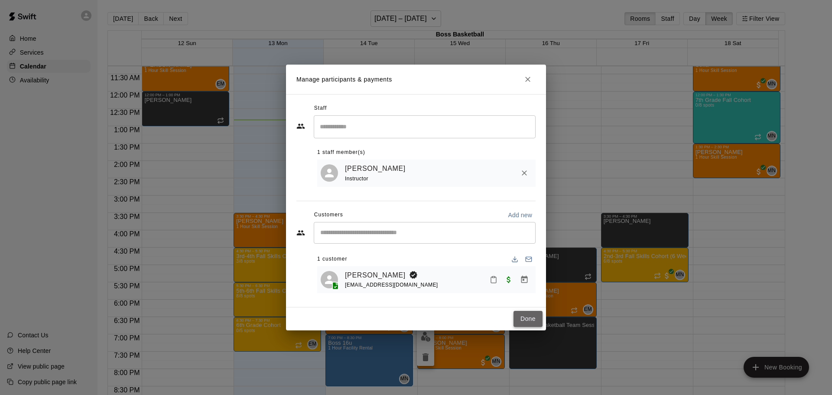
click at [527, 316] on button "Done" at bounding box center [527, 319] width 29 height 16
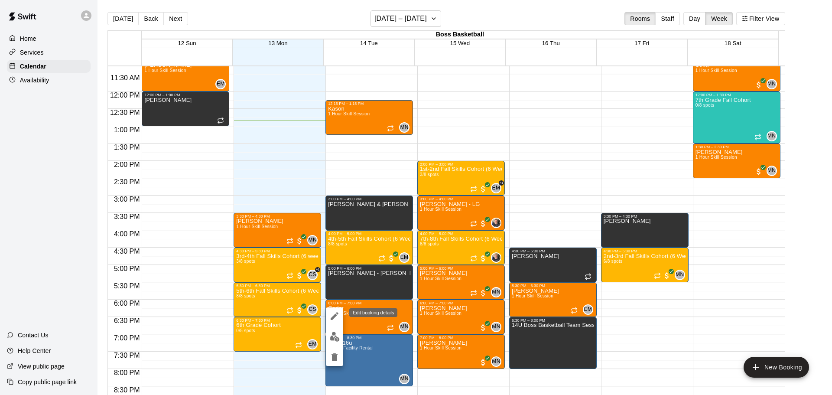
click at [334, 313] on icon "edit" at bounding box center [334, 316] width 10 height 10
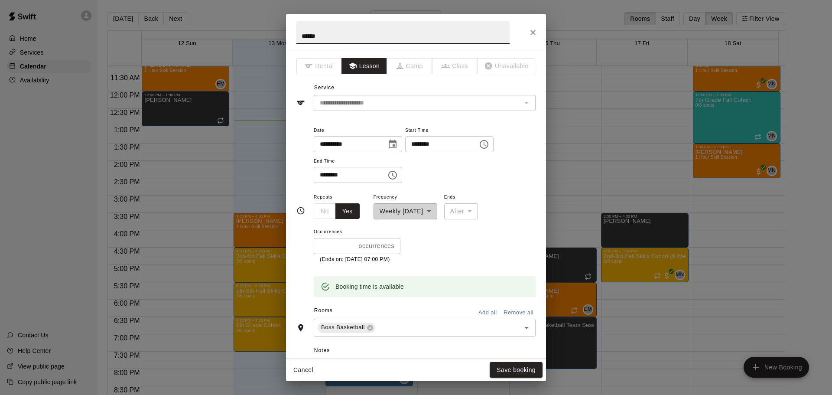
click at [356, 34] on input "*****" at bounding box center [402, 32] width 213 height 23
type input "***"
click at [513, 371] on button "Save booking" at bounding box center [515, 370] width 53 height 16
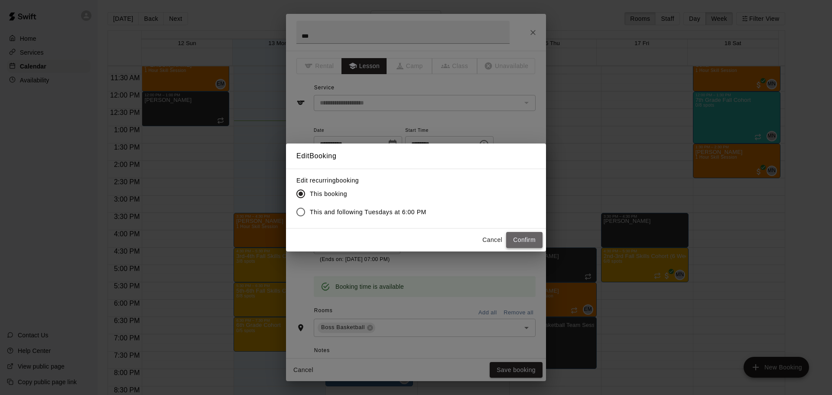
click at [525, 238] on button "Confirm" at bounding box center [524, 240] width 36 height 16
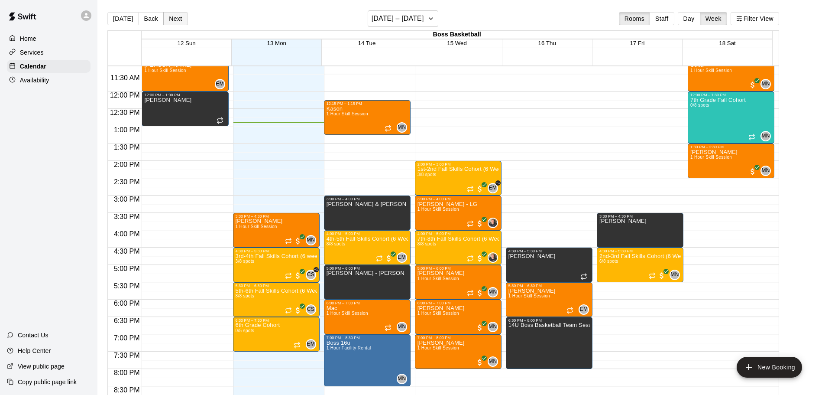
click at [172, 19] on button "Next" at bounding box center [175, 18] width 24 height 13
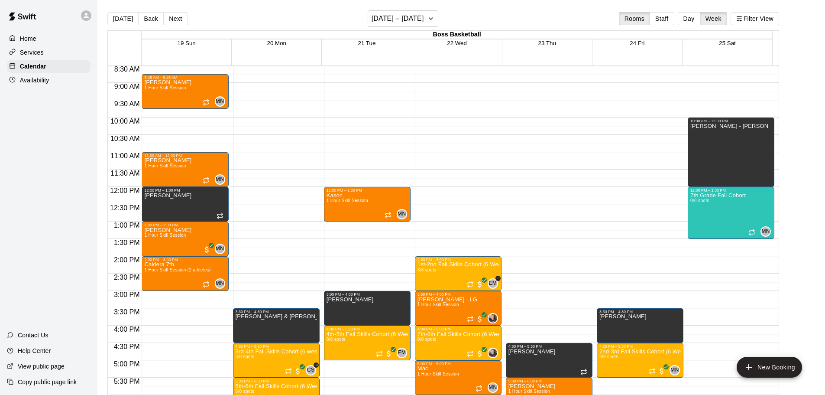
scroll to position [292, 0]
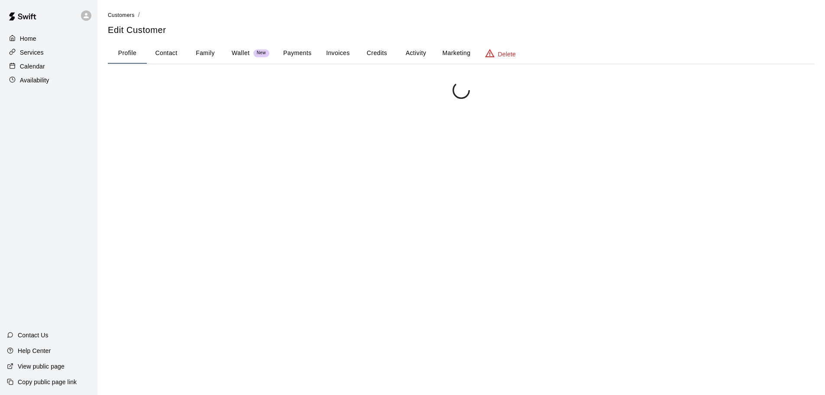
click at [378, 53] on button "Credits" at bounding box center [376, 53] width 39 height 21
